Goal: Task Accomplishment & Management: Use online tool/utility

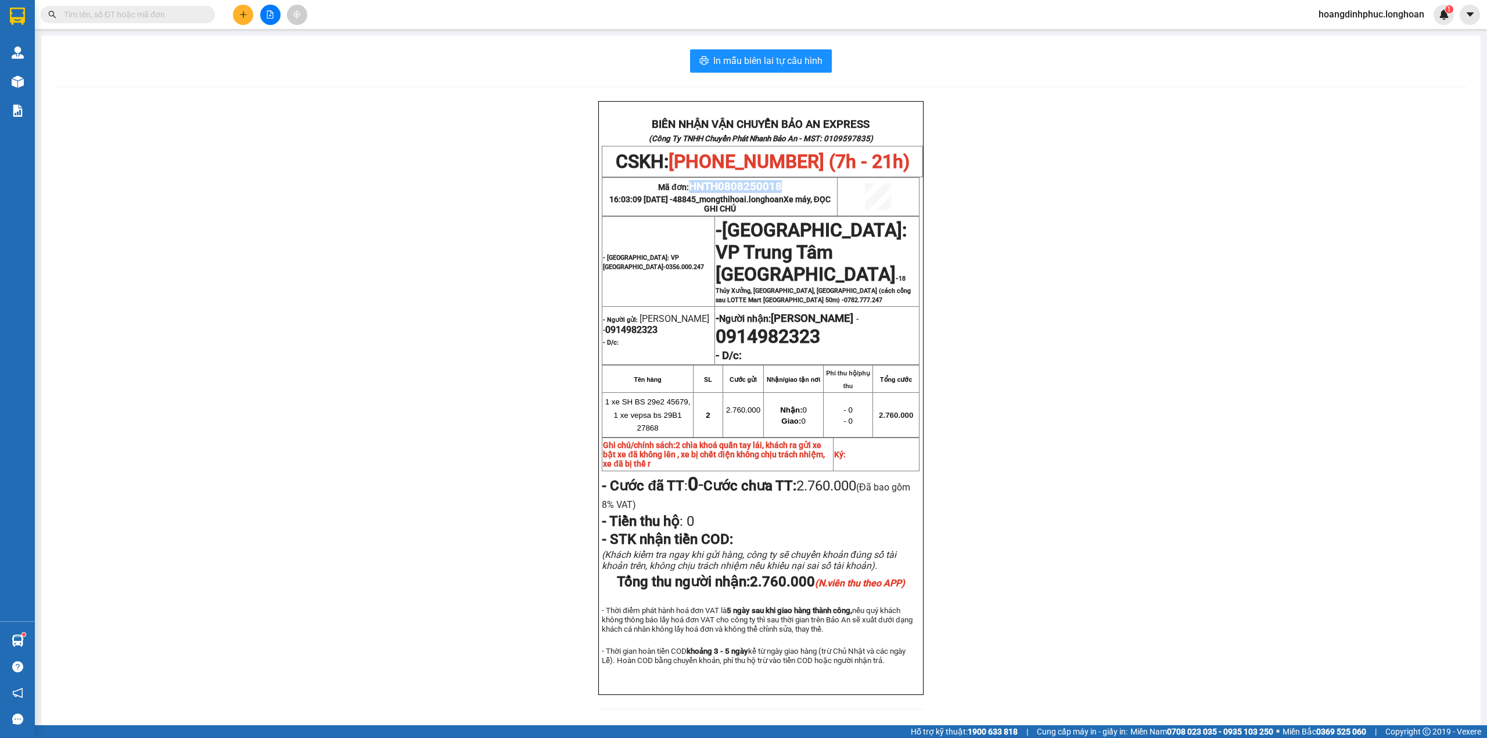
click at [711, 187] on span "HNTH0808250018" at bounding box center [735, 186] width 93 height 13
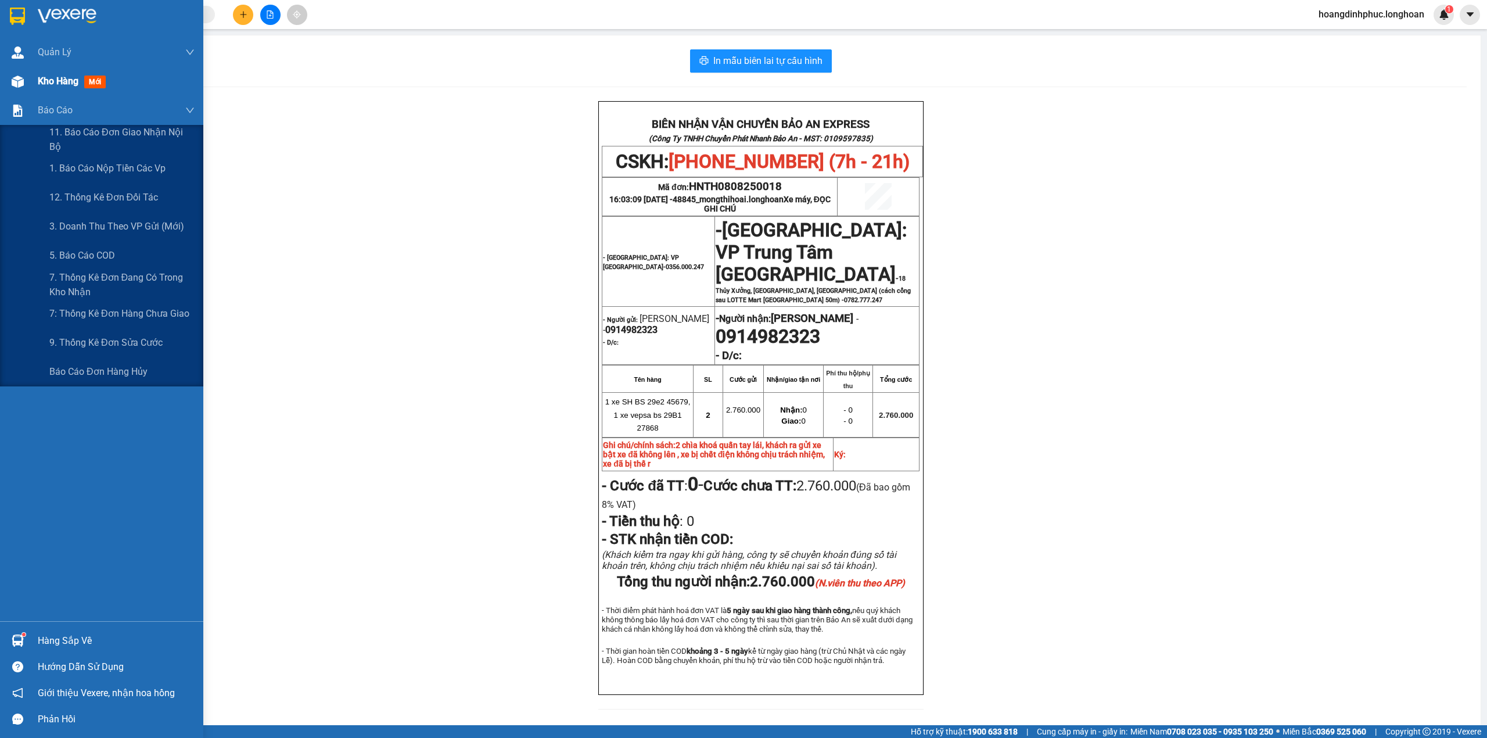
click at [17, 84] on img at bounding box center [18, 81] width 12 height 12
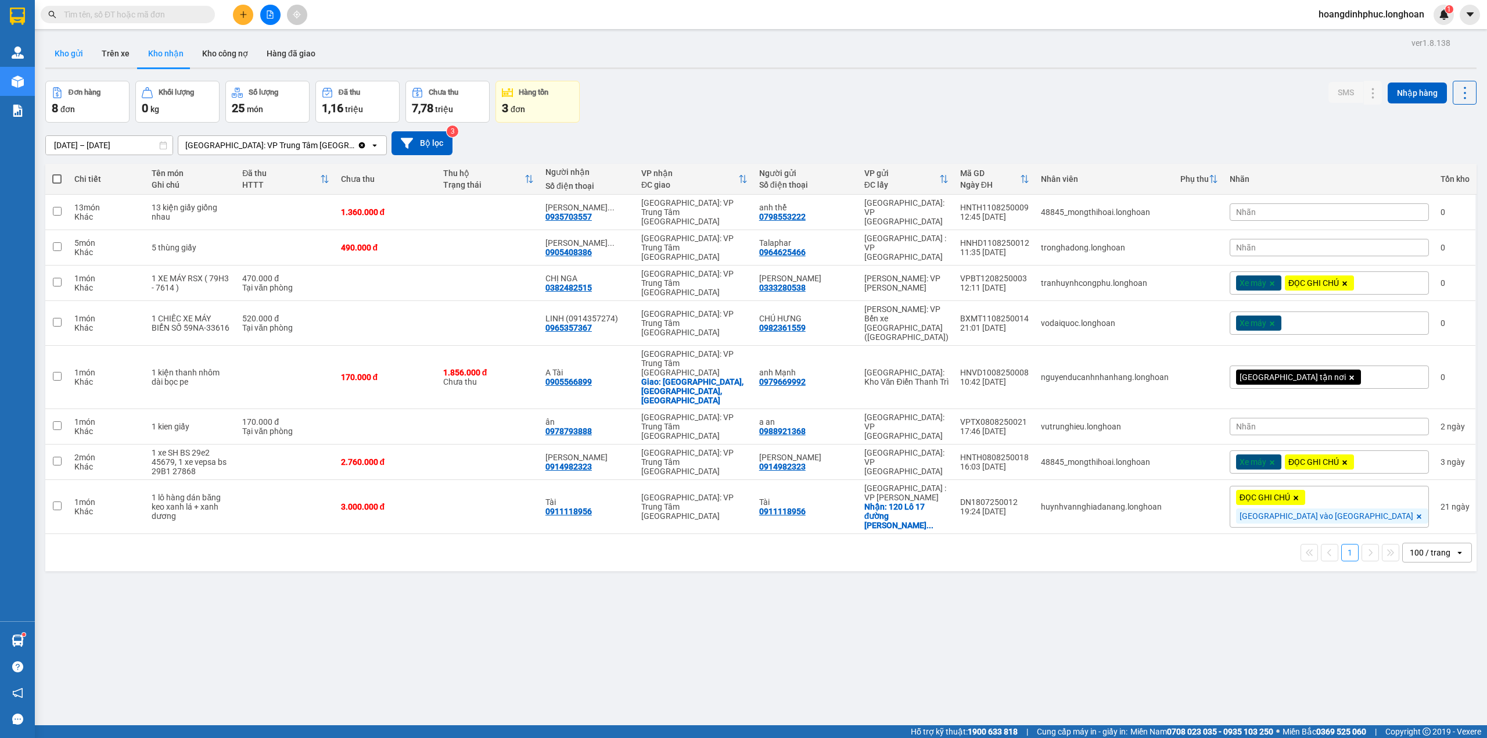
click at [64, 48] on button "Kho gửi" at bounding box center [68, 53] width 47 height 28
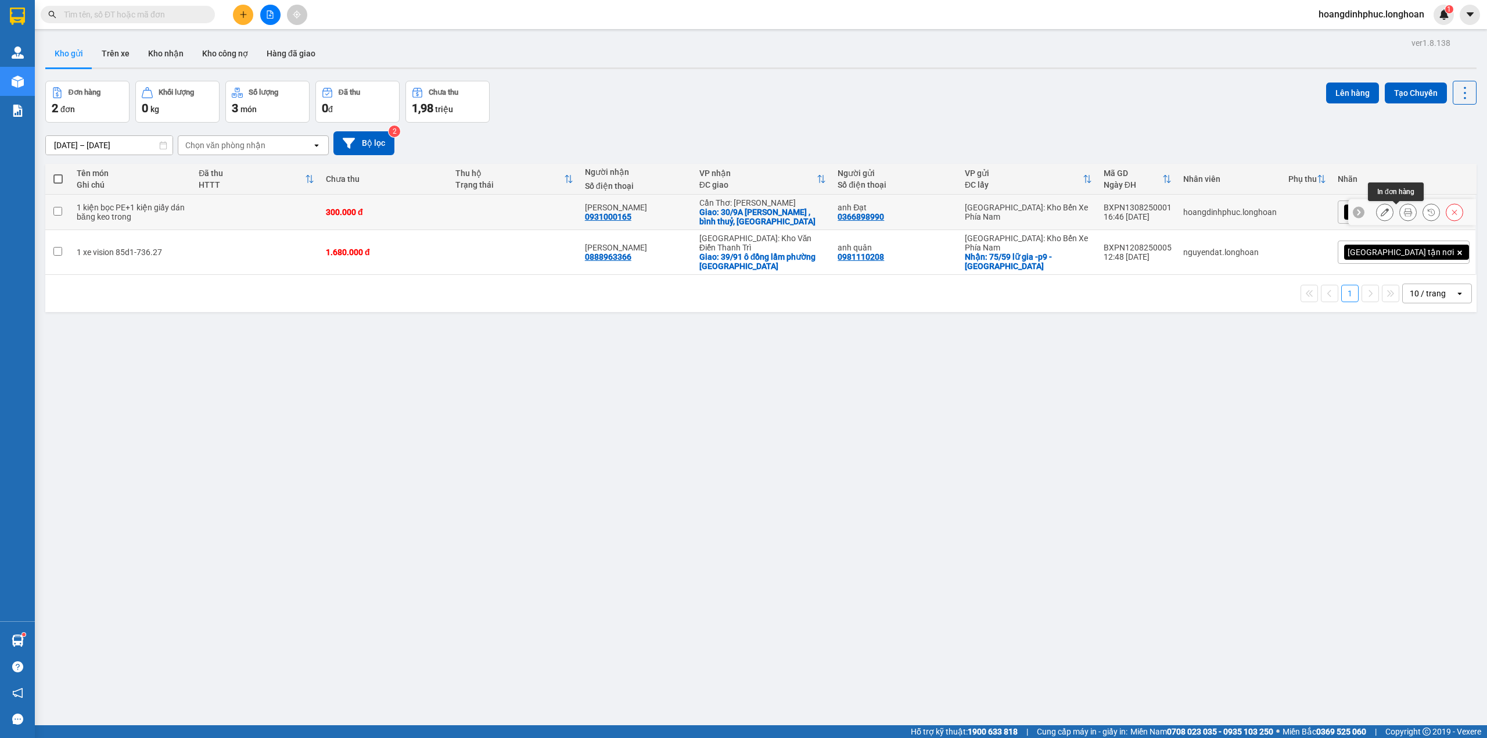
click at [1404, 210] on icon at bounding box center [1408, 212] width 8 height 8
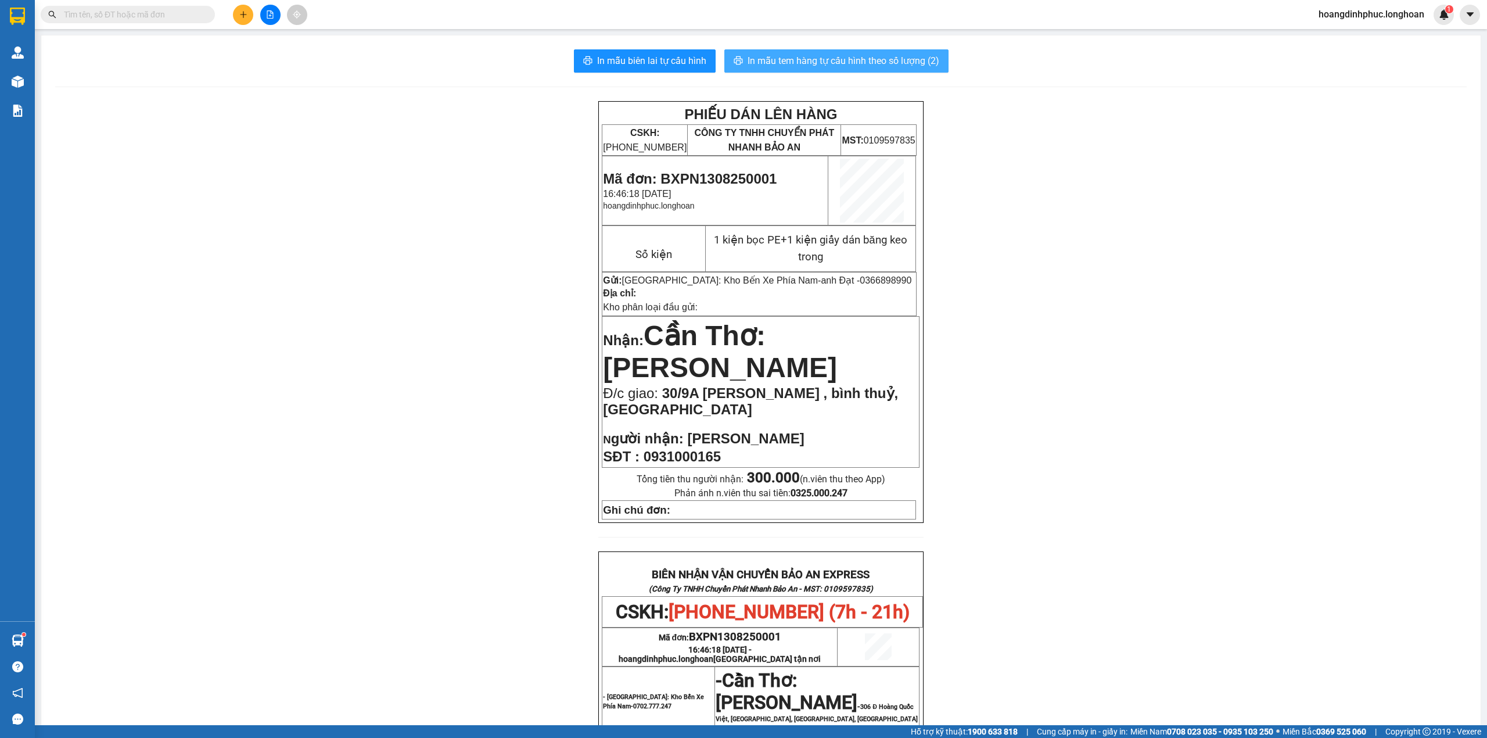
click at [754, 70] on button "In mẫu tem hàng tự cấu hình theo số lượng (2)" at bounding box center [836, 60] width 224 height 23
